Goal: Transaction & Acquisition: Book appointment/travel/reservation

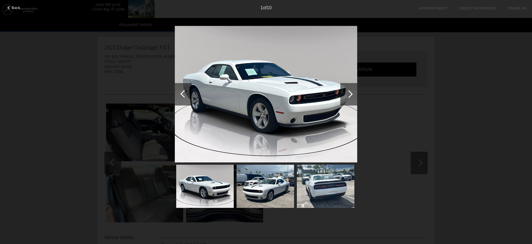
scroll to position [56, 0]
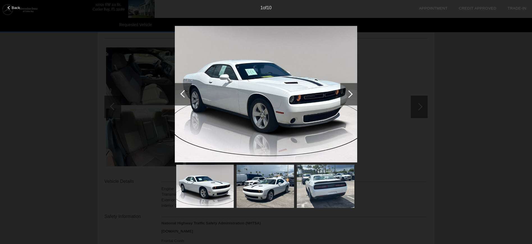
click at [462, 57] on div "Back 1 of 10" at bounding box center [266, 122] width 532 height 244
click at [51, 71] on div "Back 1 of 10" at bounding box center [266, 122] width 532 height 244
click at [12, 7] on span "Back" at bounding box center [16, 8] width 8 height 4
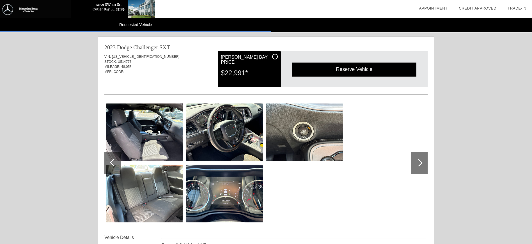
click at [422, 167] on div at bounding box center [419, 163] width 17 height 22
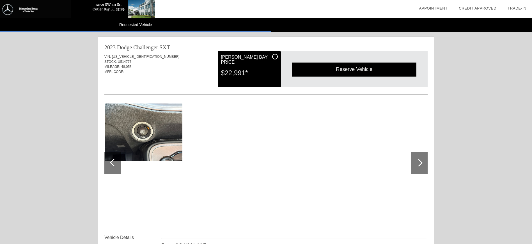
click at [112, 164] on div at bounding box center [114, 163] width 8 height 8
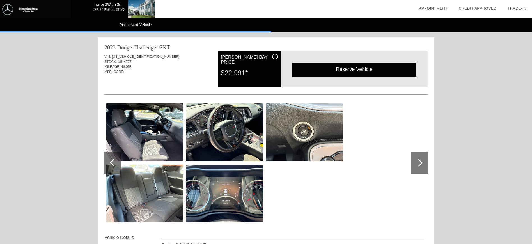
click at [340, 70] on div "Reserve Vehicle" at bounding box center [354, 70] width 124 height 14
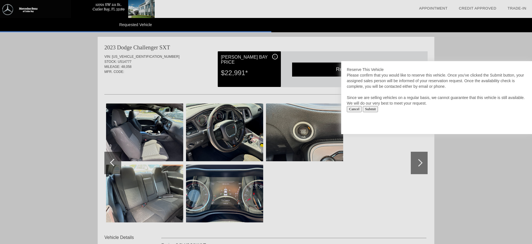
click at [377, 109] on input "Submit" at bounding box center [370, 109] width 15 height 6
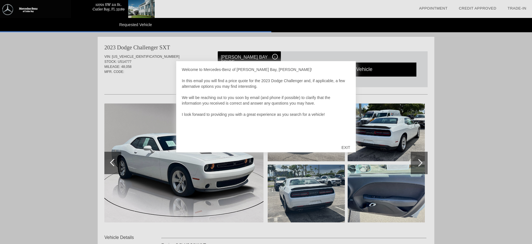
click at [61, 137] on div at bounding box center [266, 122] width 532 height 244
click at [347, 147] on div "EXIT" at bounding box center [346, 147] width 20 height 17
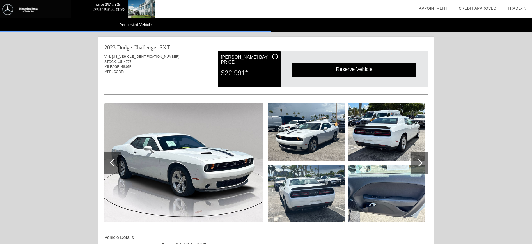
click at [70, 133] on div "Requested Vehicle date_range Appointment check_box Credit Approved collections_…" at bounding box center [266, 230] width 532 height 461
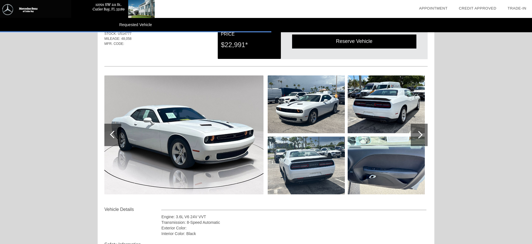
click at [415, 134] on div at bounding box center [419, 135] width 17 height 22
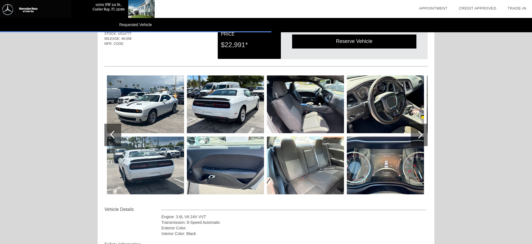
click at [159, 102] on img at bounding box center [145, 105] width 77 height 58
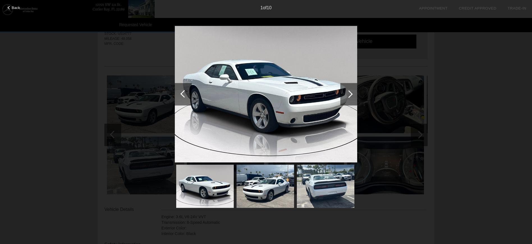
click at [353, 91] on div at bounding box center [349, 94] width 17 height 22
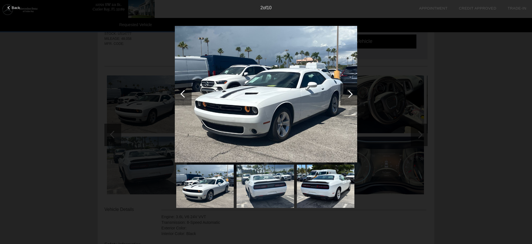
click at [353, 91] on div at bounding box center [349, 94] width 17 height 22
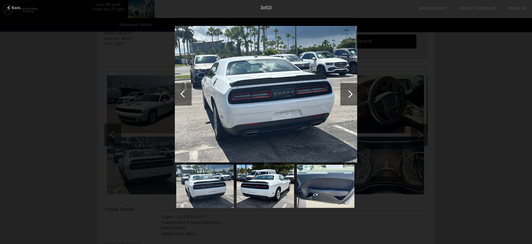
click at [353, 91] on div at bounding box center [349, 94] width 17 height 22
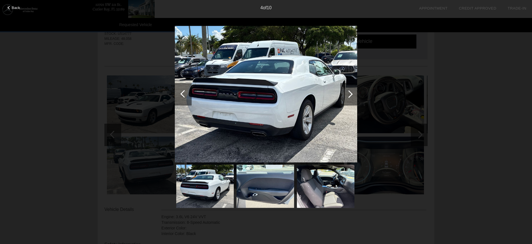
click at [353, 91] on div at bounding box center [349, 94] width 17 height 22
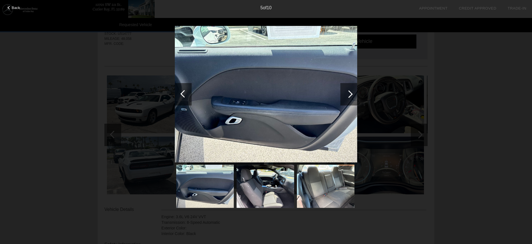
click at [353, 91] on div at bounding box center [349, 94] width 17 height 22
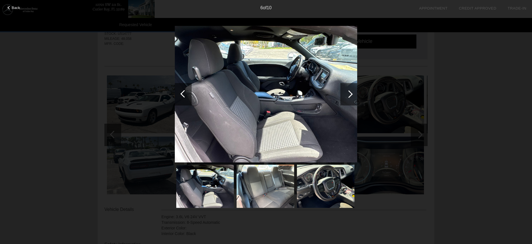
click at [353, 91] on div at bounding box center [349, 94] width 17 height 22
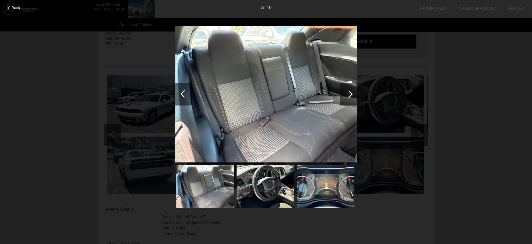
click at [133, 96] on div "Back 7 of 10" at bounding box center [266, 122] width 532 height 244
click at [17, 10] on span "Back" at bounding box center [16, 8] width 8 height 4
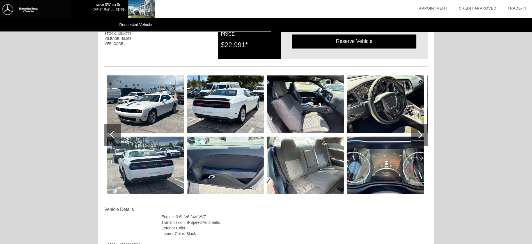
click at [145, 101] on img at bounding box center [145, 105] width 77 height 58
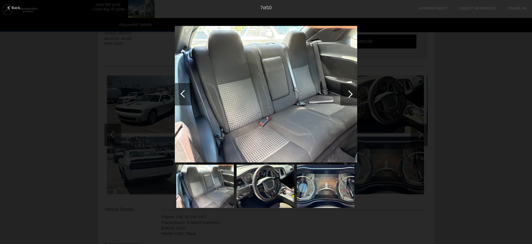
click at [125, 135] on div "Back 7 of 10" at bounding box center [266, 122] width 532 height 244
click at [11, 8] on div "Back" at bounding box center [14, 7] width 28 height 3
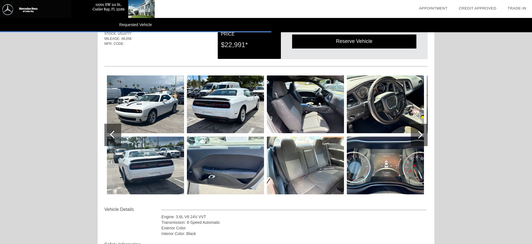
click at [144, 89] on img at bounding box center [145, 105] width 77 height 58
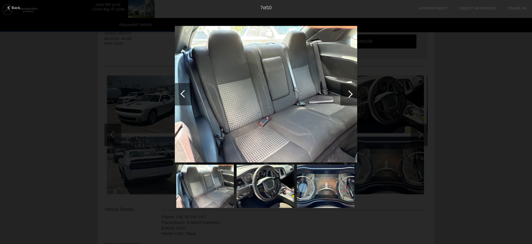
click at [181, 97] on div at bounding box center [183, 94] width 17 height 22
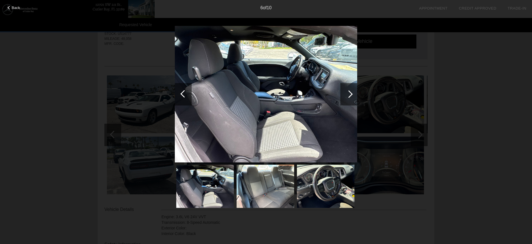
click at [181, 97] on div at bounding box center [183, 94] width 17 height 22
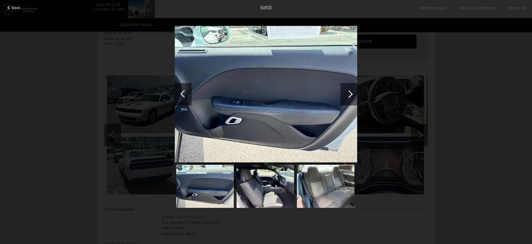
click at [181, 97] on div at bounding box center [183, 94] width 17 height 22
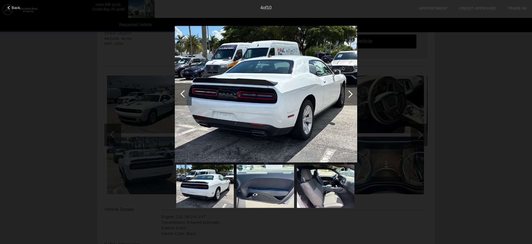
click at [181, 97] on div at bounding box center [183, 94] width 17 height 22
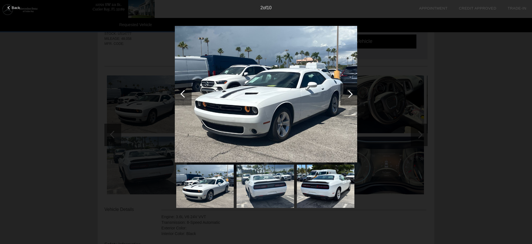
click at [181, 97] on div at bounding box center [183, 94] width 17 height 22
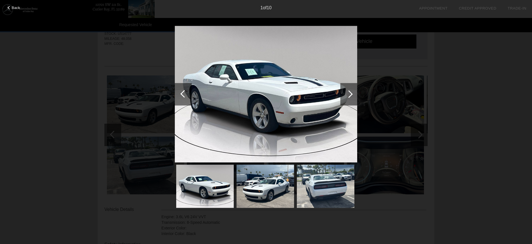
click at [347, 89] on div at bounding box center [349, 94] width 17 height 22
